Goal: Information Seeking & Learning: Learn about a topic

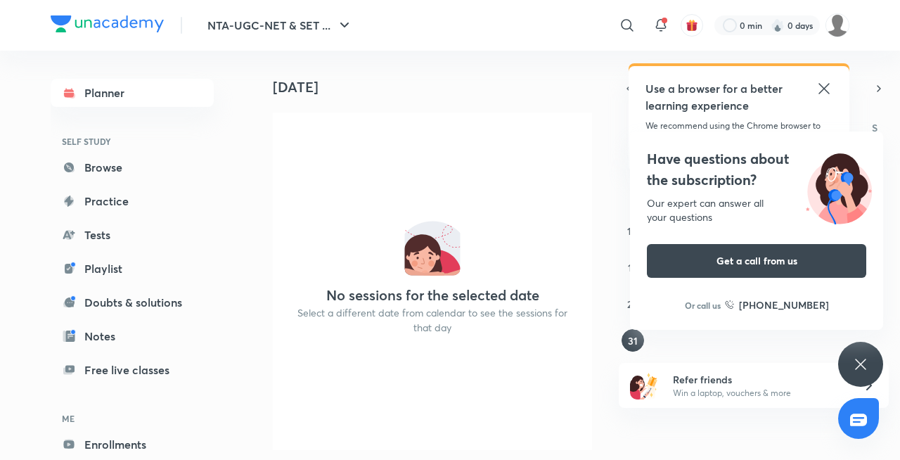
click at [827, 91] on icon at bounding box center [823, 88] width 11 height 11
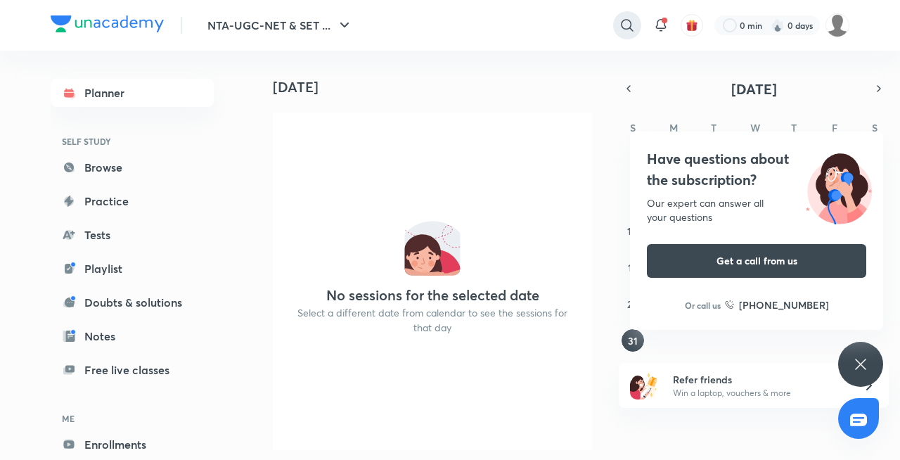
click at [630, 21] on icon at bounding box center [627, 25] width 17 height 17
type input "o"
type input "c"
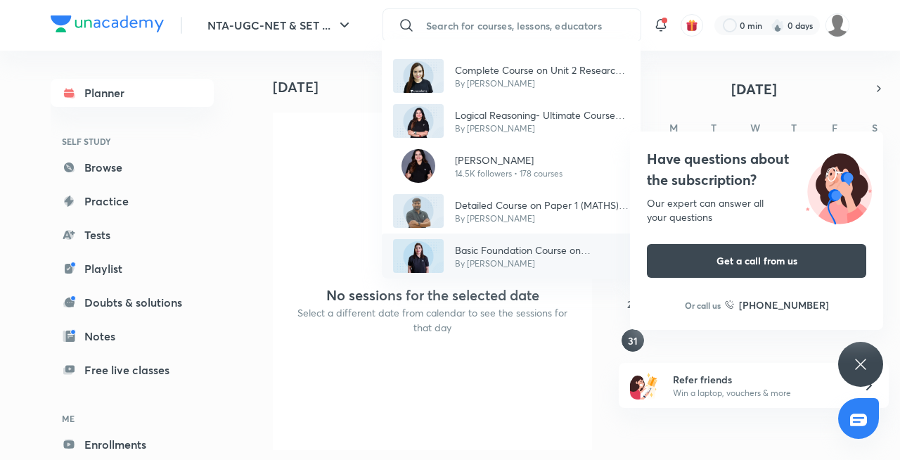
click at [558, 252] on p "Basic Foundation Course on Psychology - UGC NET [DATE]" at bounding box center [542, 250] width 174 height 15
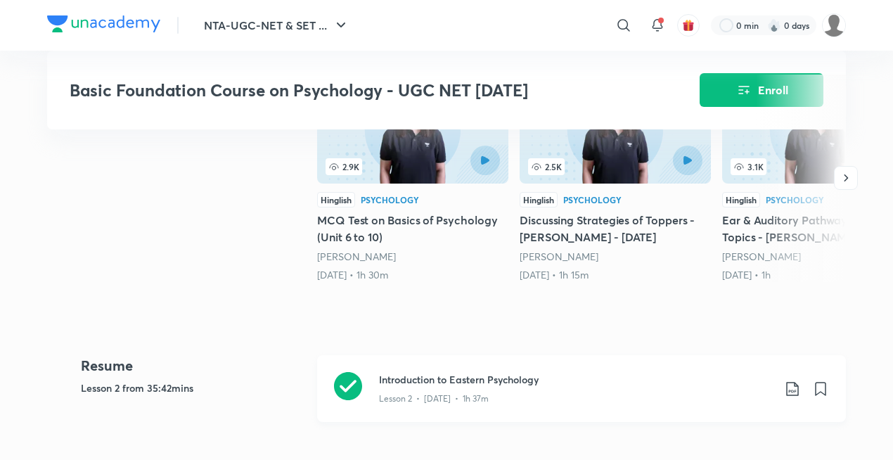
click at [405, 375] on h3 "Introduction to Eastern Psychology" at bounding box center [576, 379] width 394 height 15
click at [622, 22] on icon at bounding box center [623, 25] width 17 height 17
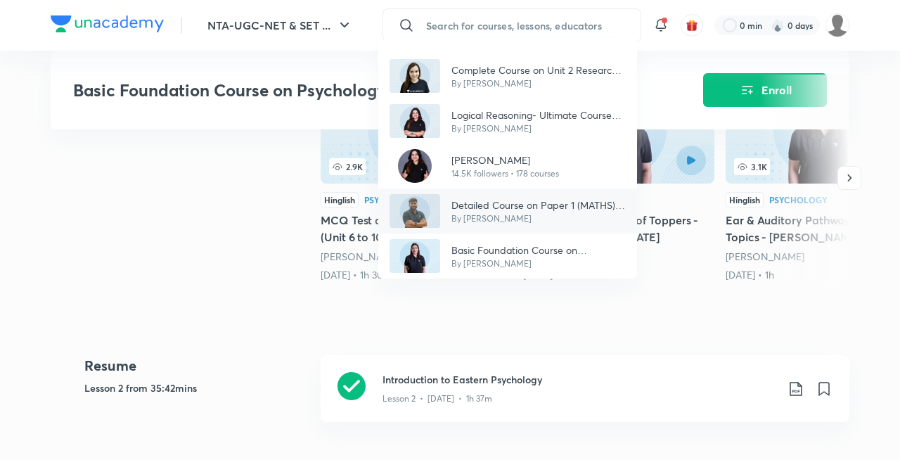
click at [545, 221] on p "By [PERSON_NAME]" at bounding box center [538, 218] width 174 height 13
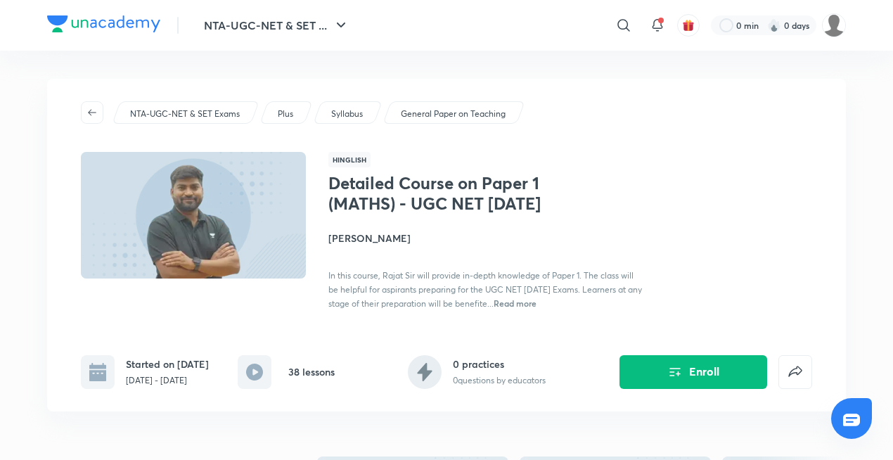
scroll to position [402, 0]
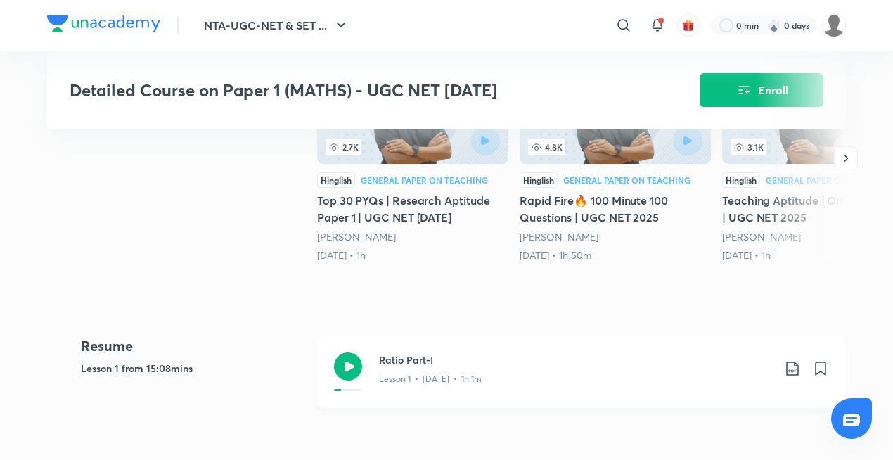
click at [418, 367] on h3 "Ratio Part-I" at bounding box center [576, 359] width 394 height 15
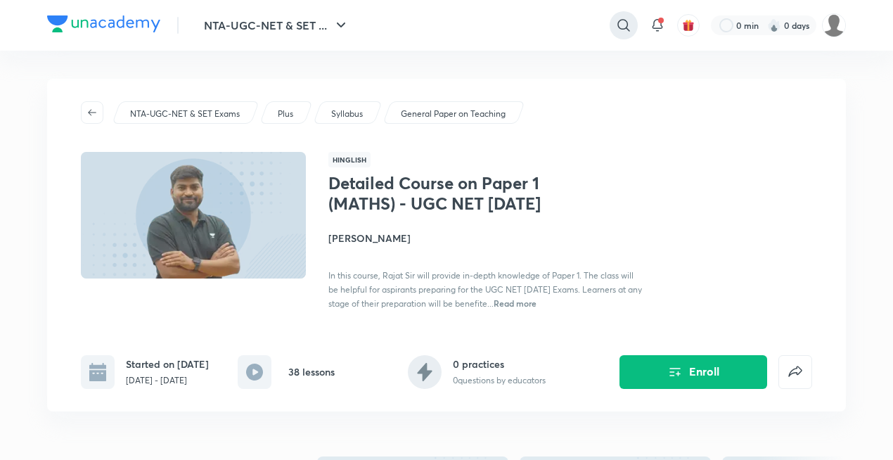
click at [623, 28] on icon at bounding box center [623, 25] width 12 height 12
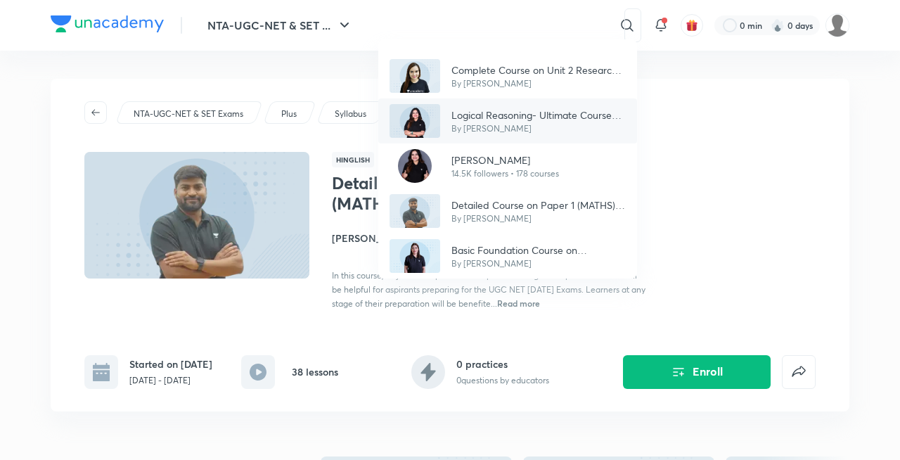
click at [482, 115] on p "Logical Reasoning- Ultimate Course for [DATE]" at bounding box center [538, 115] width 174 height 15
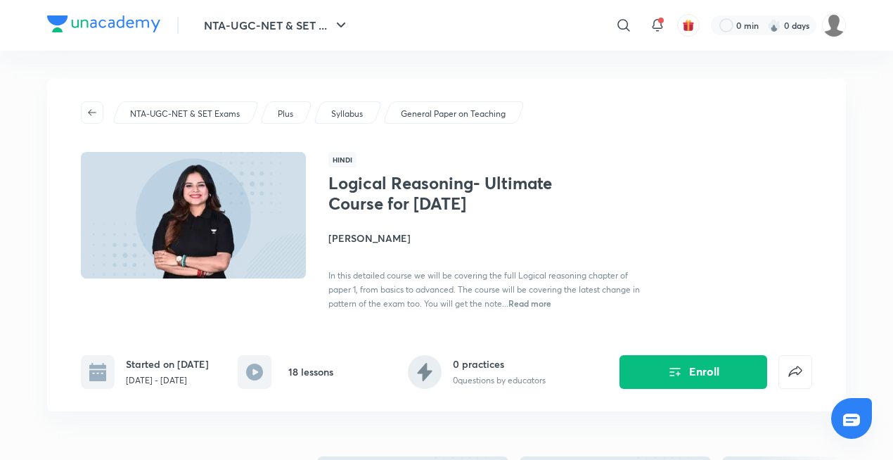
scroll to position [402, 0]
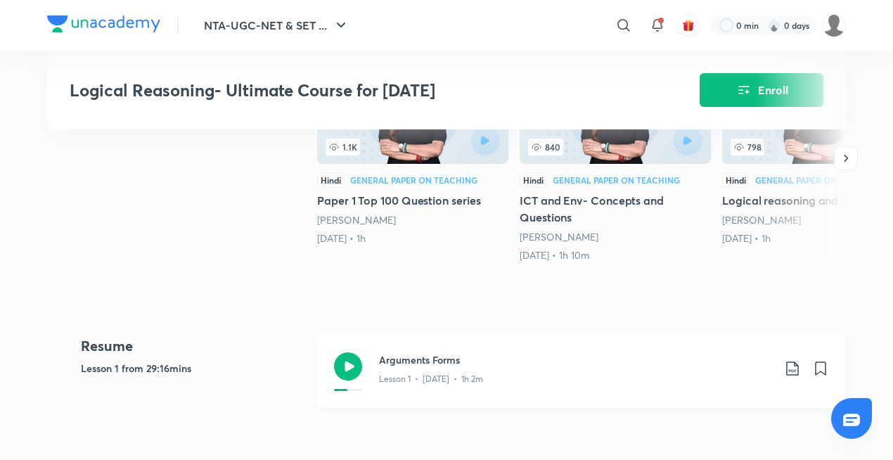
click at [401, 365] on h3 "Arguments Forms" at bounding box center [576, 359] width 394 height 15
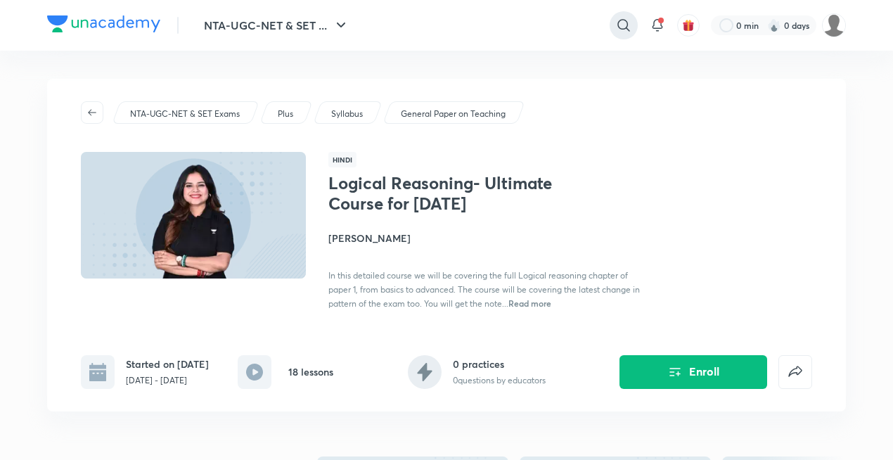
click at [631, 20] on icon at bounding box center [623, 25] width 17 height 17
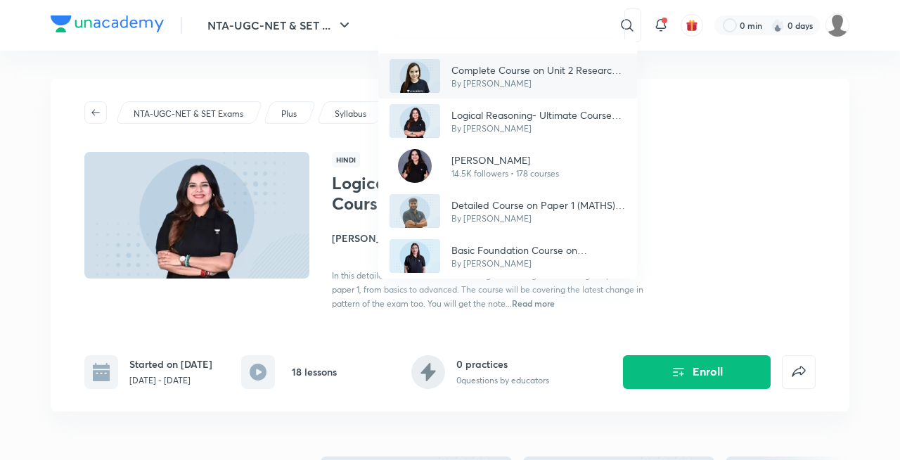
click at [508, 80] on p "By [PERSON_NAME]" at bounding box center [538, 83] width 174 height 13
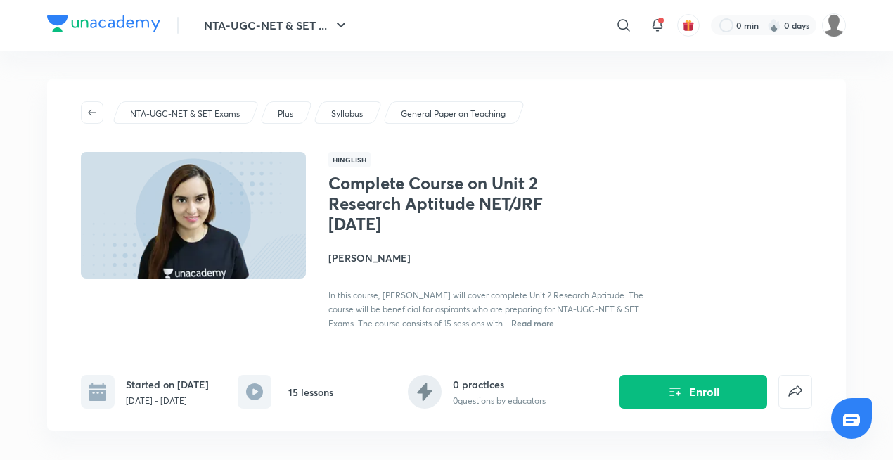
scroll to position [402, 0]
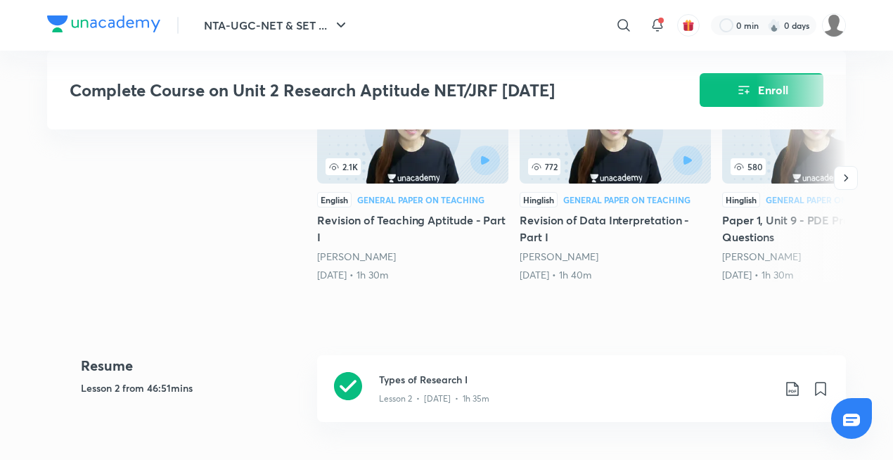
click at [370, 144] on img at bounding box center [412, 129] width 191 height 110
